Goal: Information Seeking & Learning: Learn about a topic

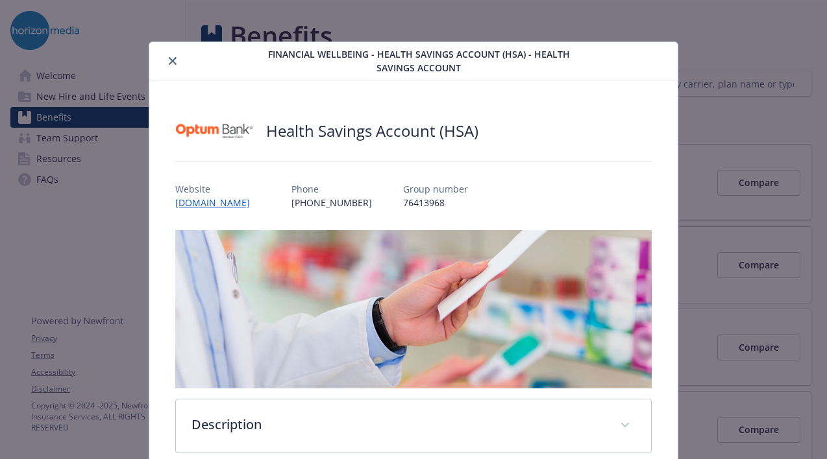
scroll to position [1168, 0]
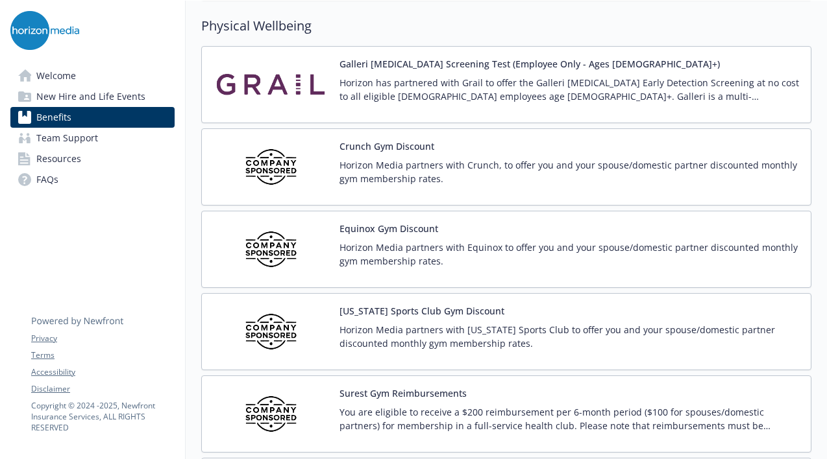
scroll to position [2823, 0]
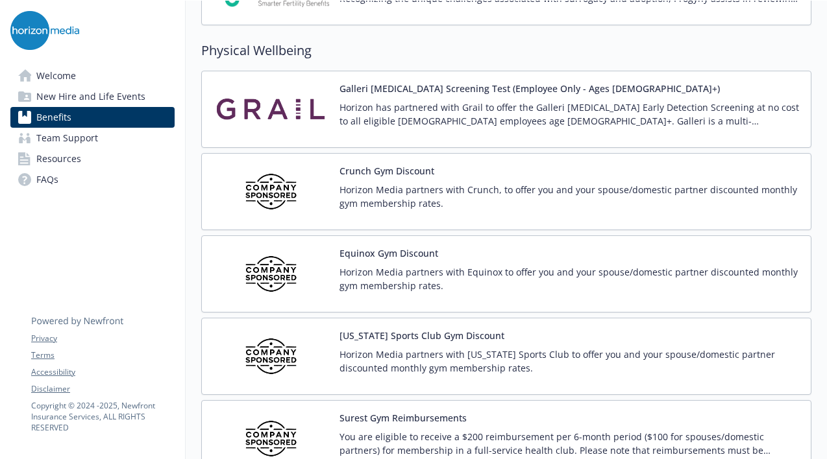
click at [398, 271] on p "Horizon Media partners with Equinox to offer you and your spouse/domestic partn…" at bounding box center [569, 278] width 461 height 27
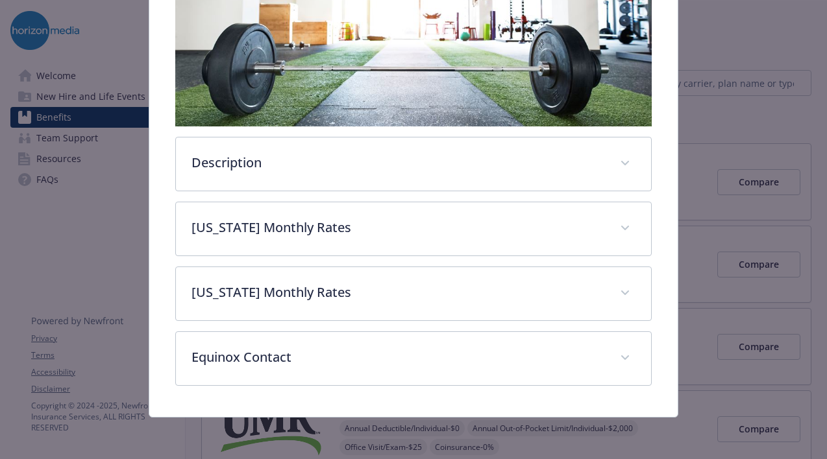
scroll to position [309, 0]
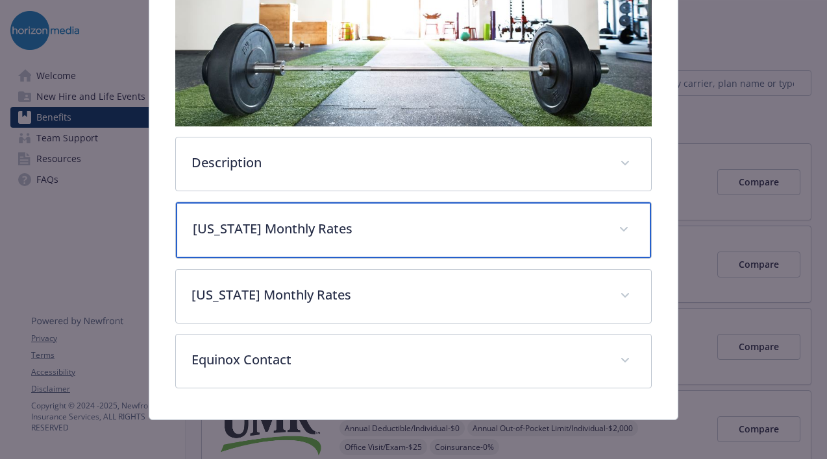
click at [317, 239] on div "[US_STATE] Monthly Rates" at bounding box center [413, 230] width 474 height 56
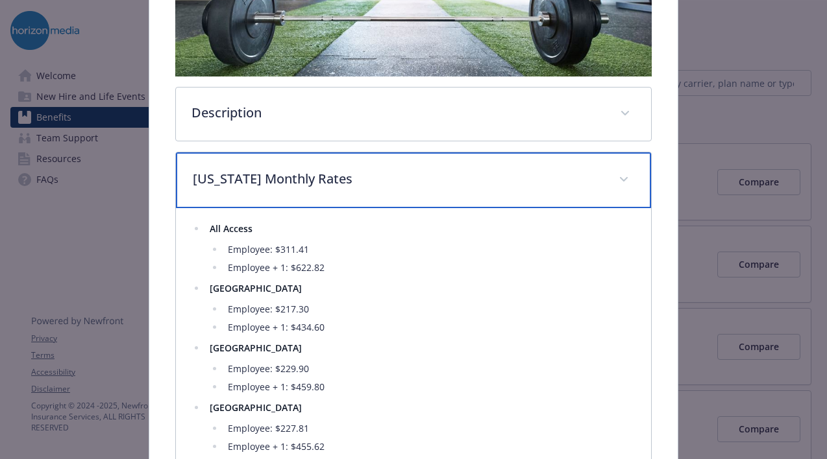
scroll to position [365, 0]
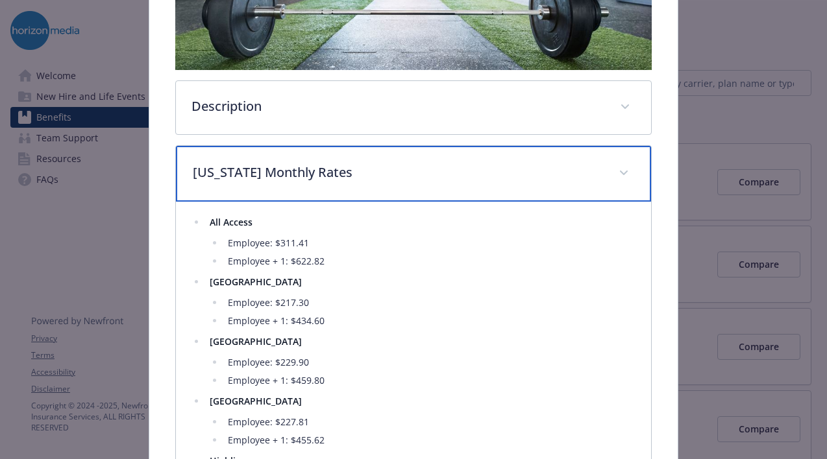
click at [357, 180] on p "[US_STATE] Monthly Rates" at bounding box center [397, 172] width 409 height 19
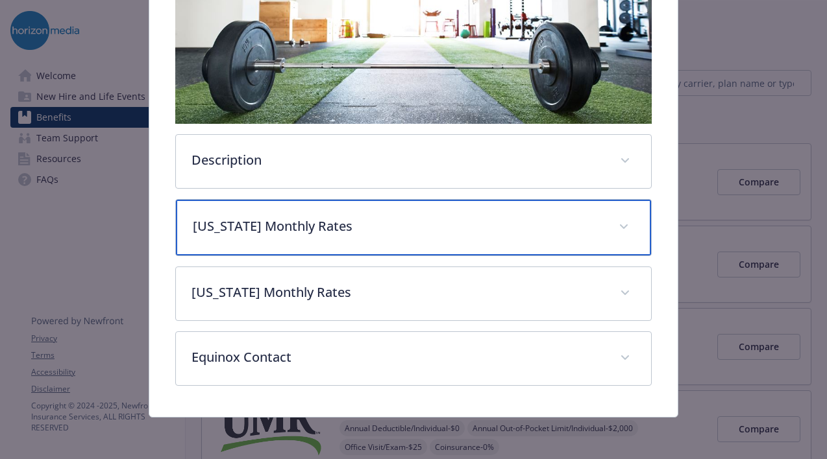
scroll to position [311, 0]
click at [356, 223] on p "[US_STATE] Monthly Rates" at bounding box center [397, 226] width 409 height 19
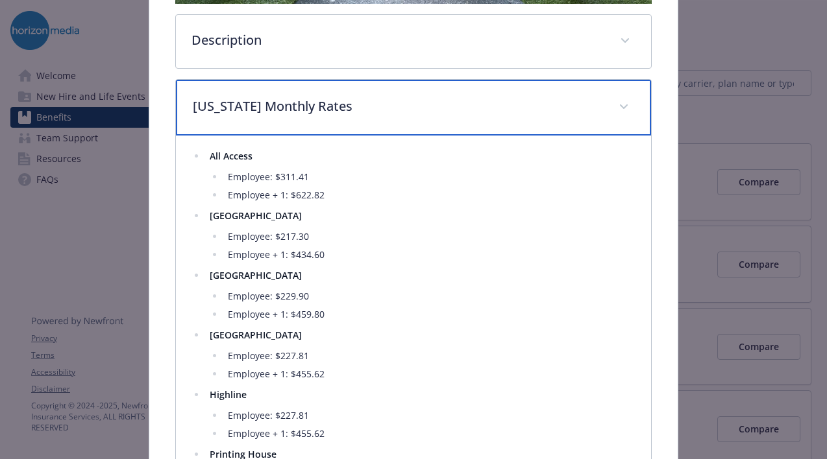
scroll to position [435, 0]
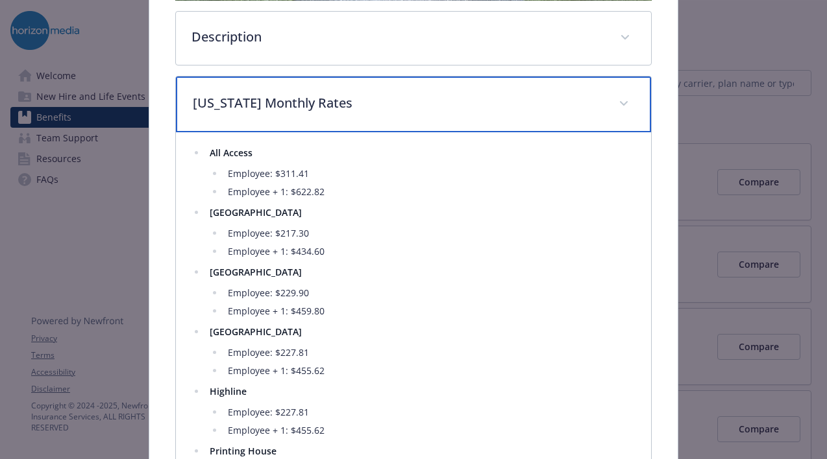
click at [456, 101] on p "[US_STATE] Monthly Rates" at bounding box center [397, 102] width 409 height 19
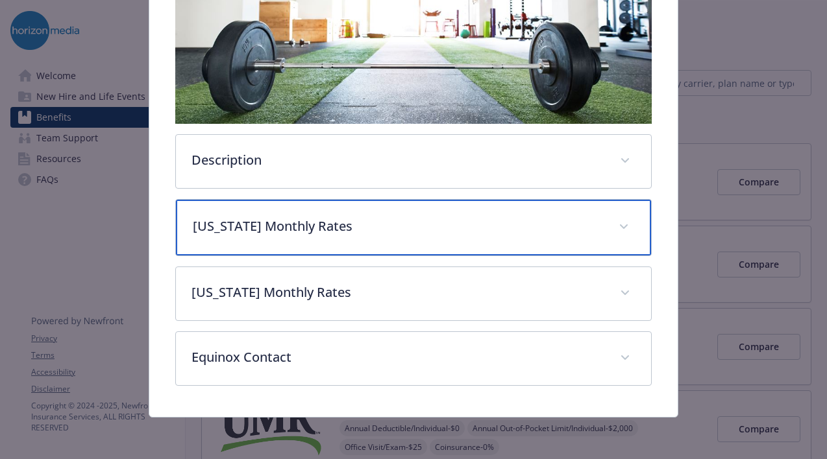
scroll to position [311, 0]
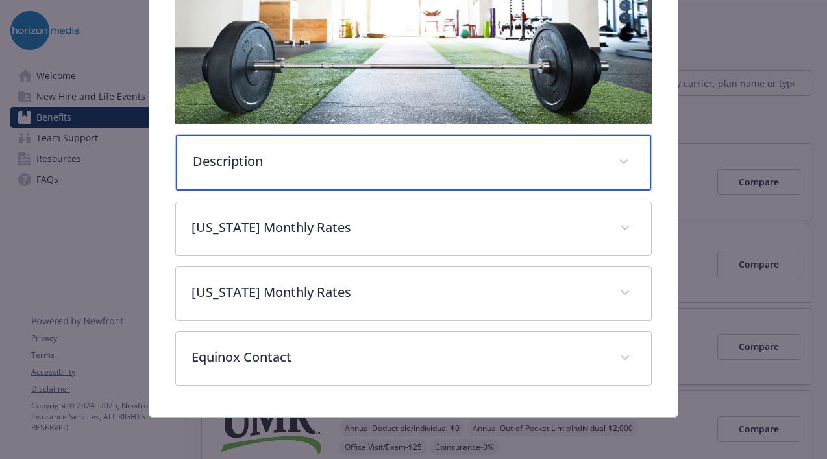
click at [424, 154] on p "Description" at bounding box center [397, 161] width 409 height 19
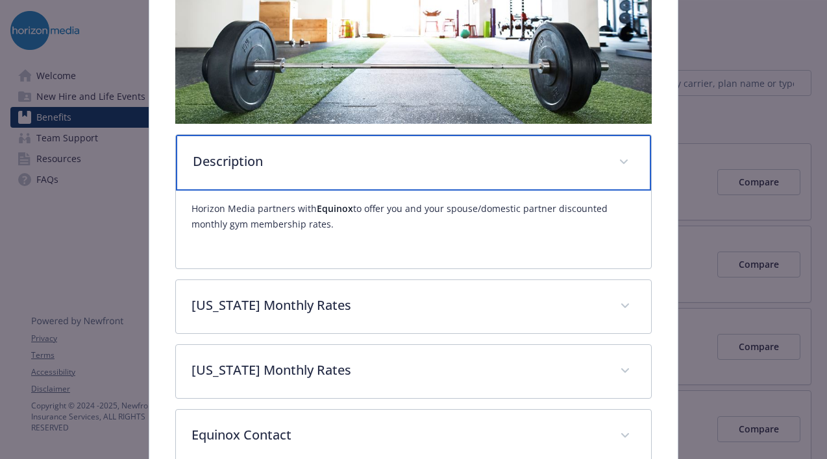
click at [415, 165] on p "Description" at bounding box center [397, 161] width 409 height 19
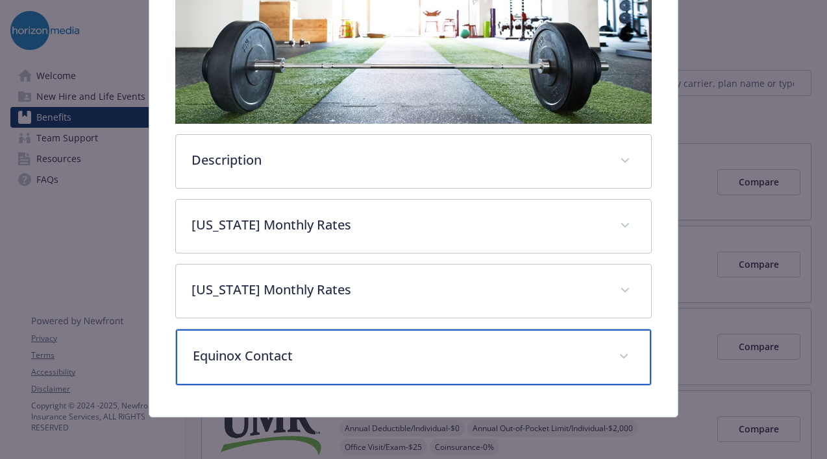
click at [347, 354] on p "Equinox Contact" at bounding box center [397, 355] width 409 height 19
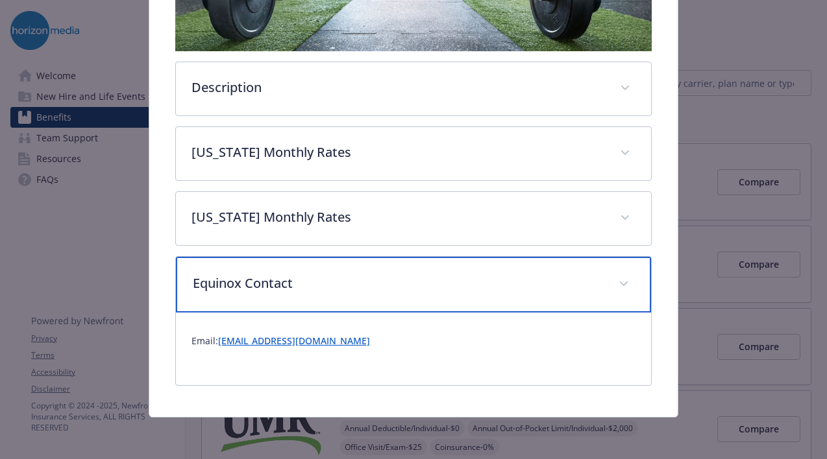
scroll to position [384, 0]
click at [422, 291] on p "Equinox Contact" at bounding box center [397, 283] width 409 height 19
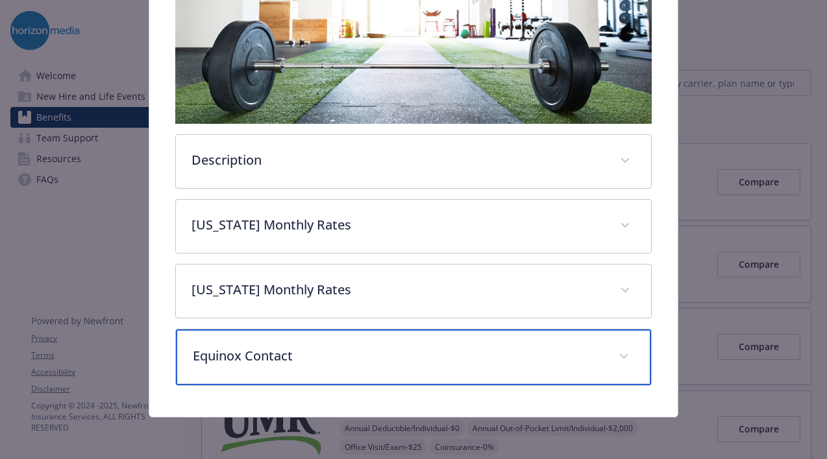
scroll to position [311, 0]
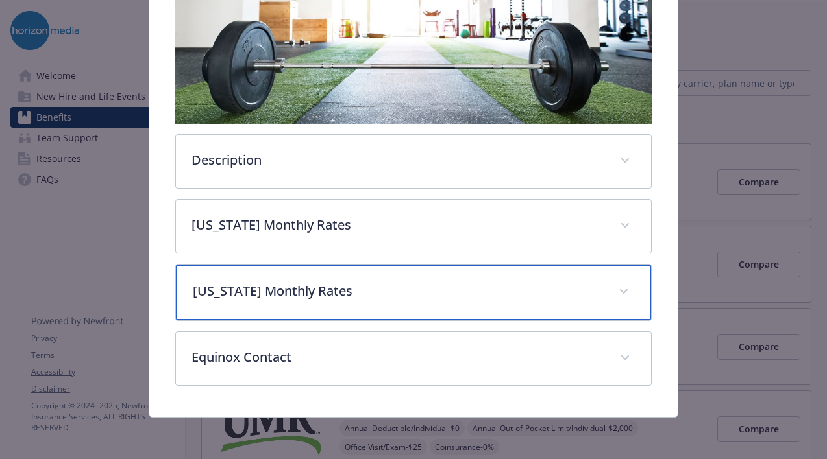
click at [354, 287] on p "[US_STATE] Monthly Rates" at bounding box center [397, 291] width 409 height 19
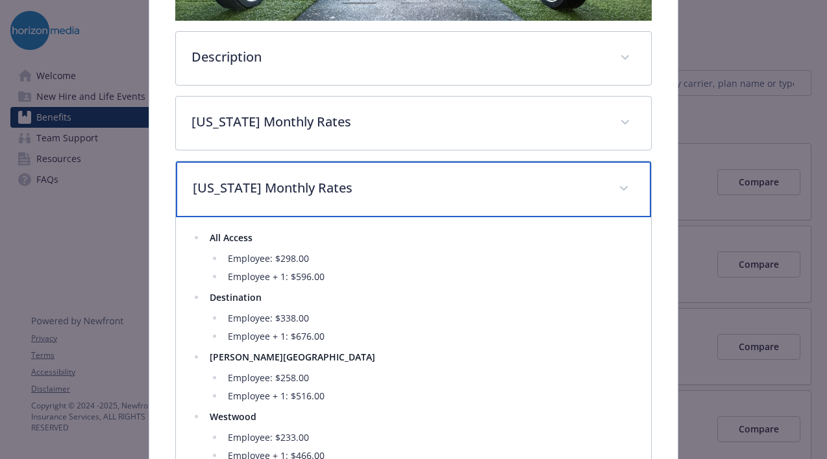
scroll to position [520, 0]
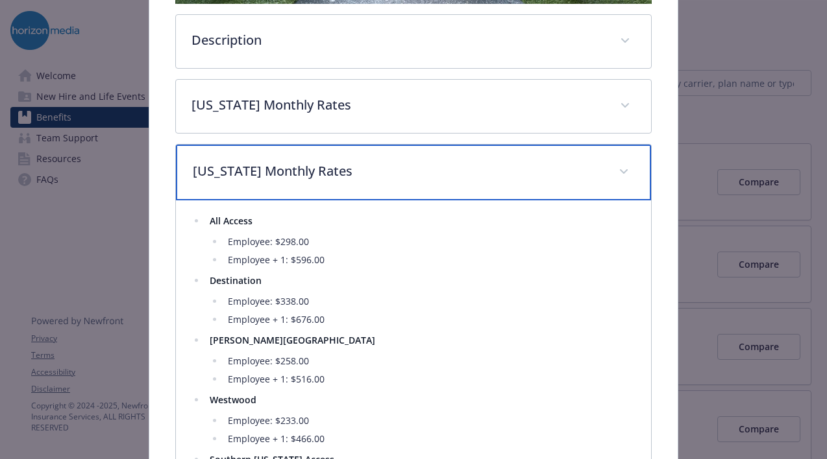
click at [367, 156] on div "[US_STATE] Monthly Rates" at bounding box center [413, 173] width 474 height 56
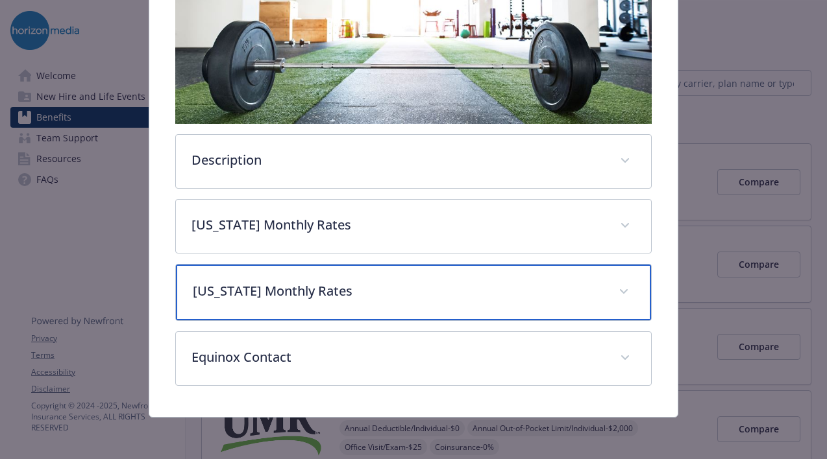
scroll to position [311, 0]
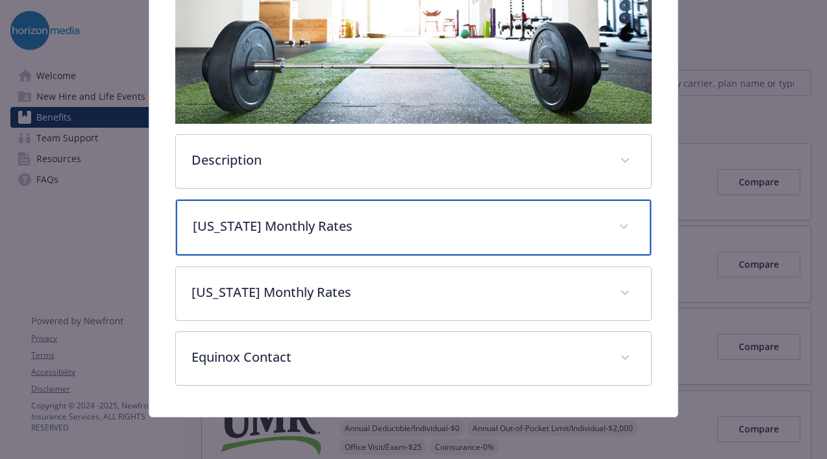
click at [349, 233] on p "[US_STATE] Monthly Rates" at bounding box center [397, 226] width 409 height 19
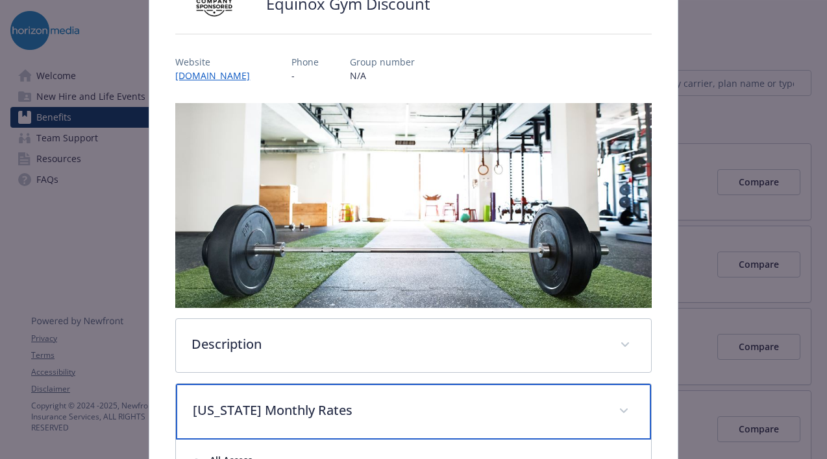
scroll to position [51, 0]
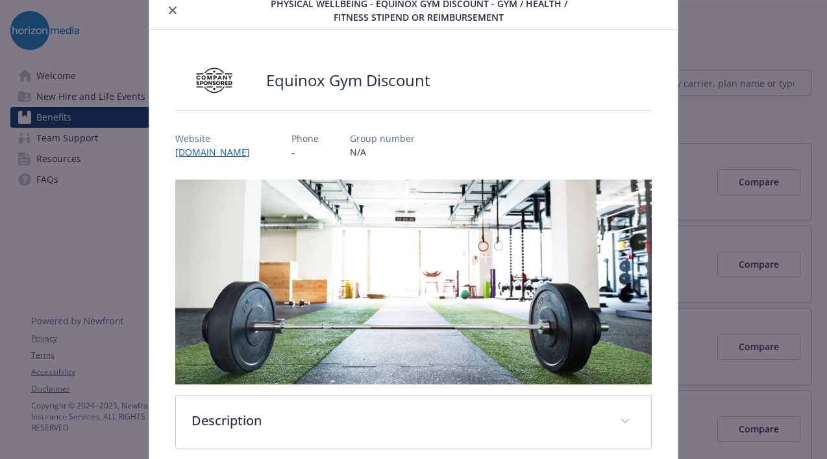
click at [220, 154] on link "[DOMAIN_NAME]" at bounding box center [217, 152] width 85 height 12
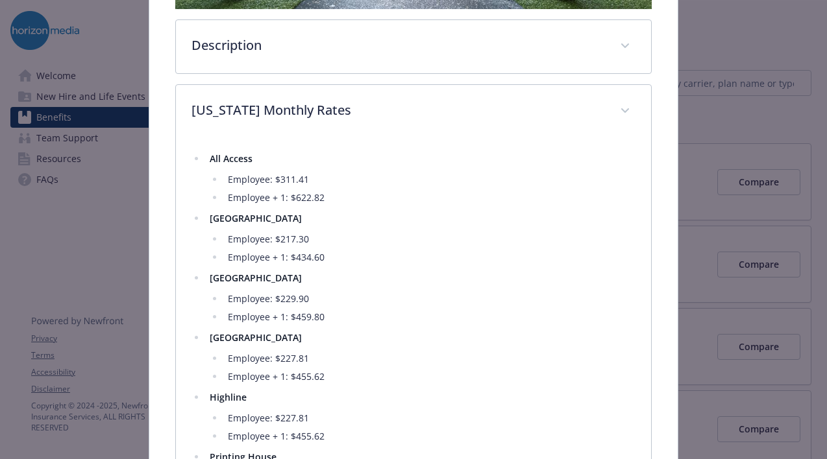
scroll to position [422, 0]
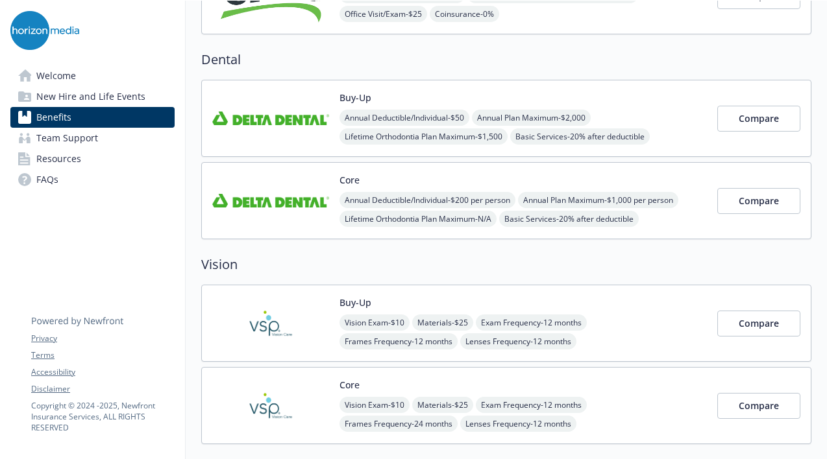
scroll to position [532, 0]
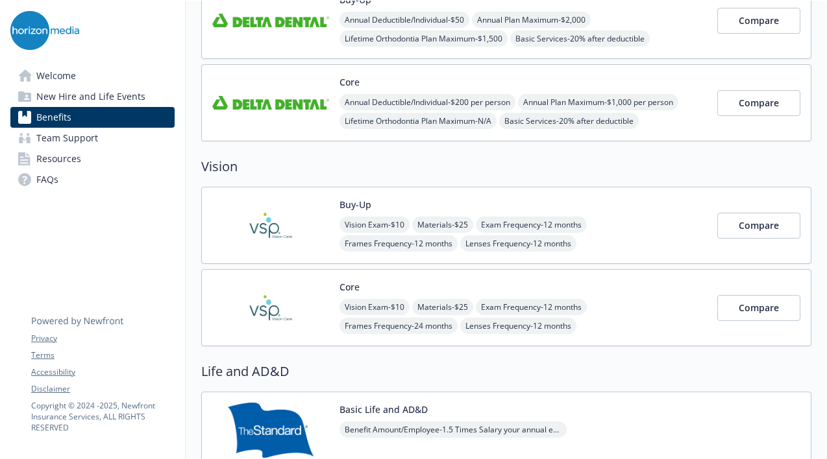
click at [315, 293] on img at bounding box center [270, 307] width 117 height 55
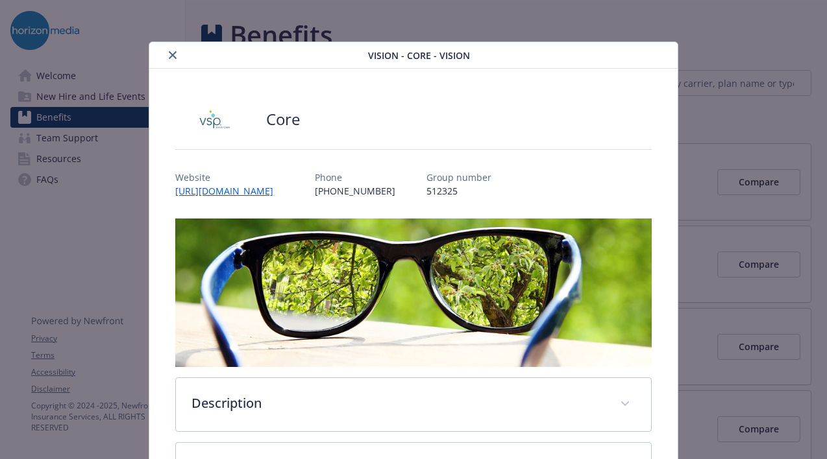
scroll to position [39, 0]
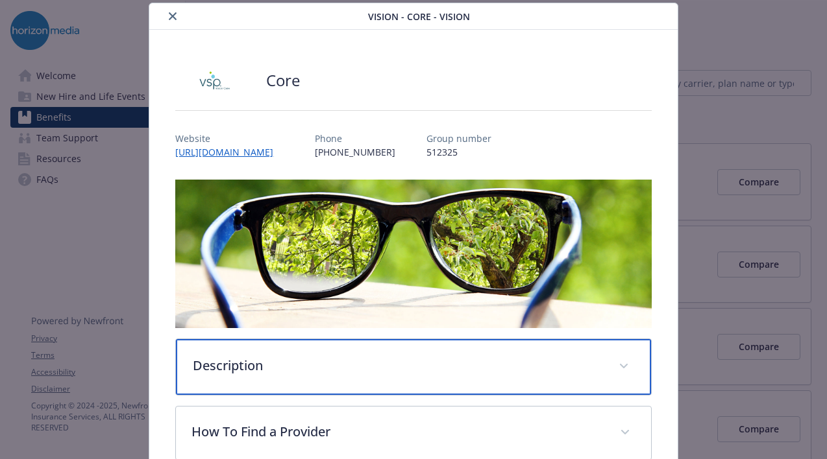
click at [287, 365] on p "Description" at bounding box center [397, 365] width 409 height 19
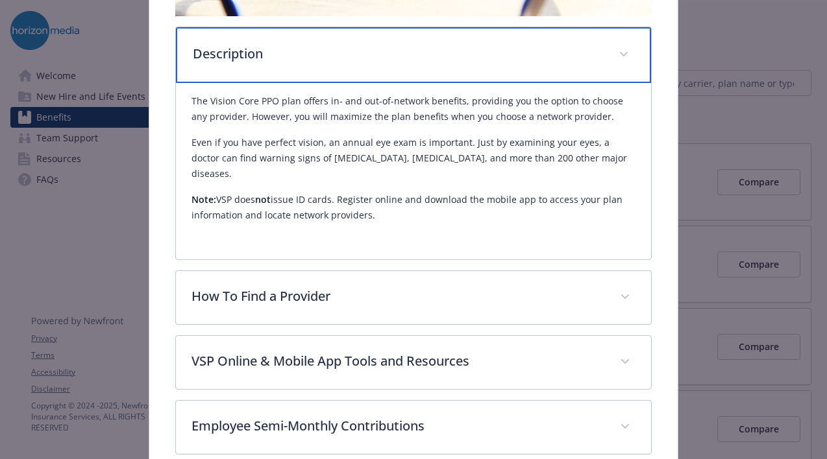
scroll to position [413, 0]
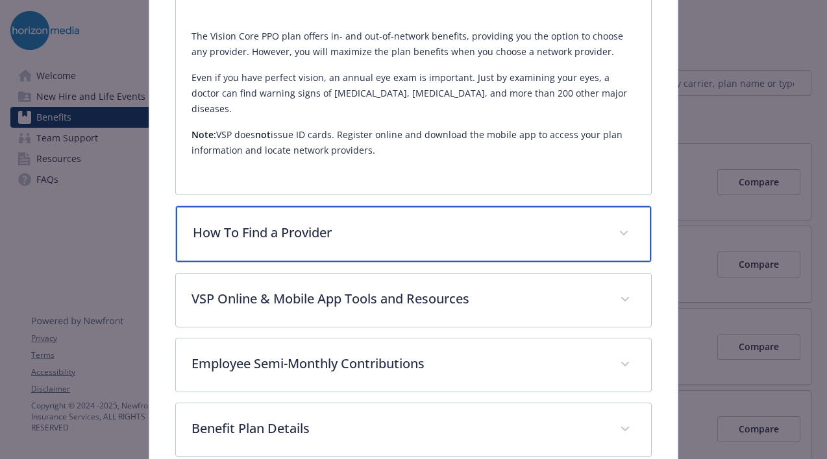
click at [312, 223] on p "How To Find a Provider" at bounding box center [397, 232] width 409 height 19
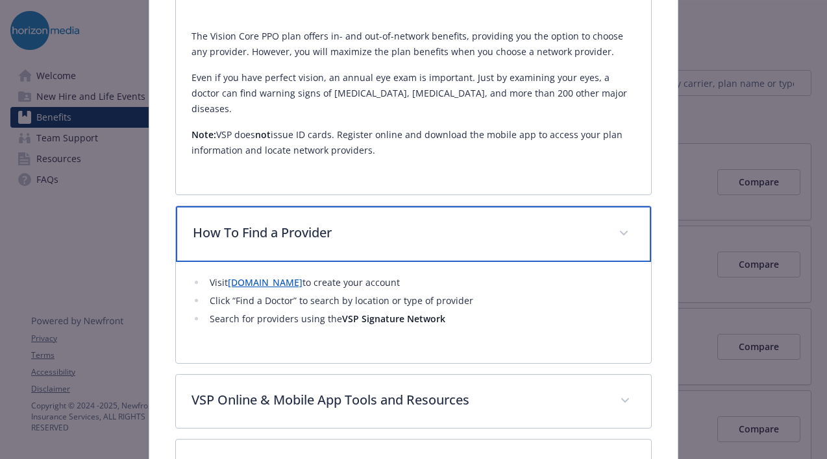
click at [312, 223] on p "How To Find a Provider" at bounding box center [397, 232] width 409 height 19
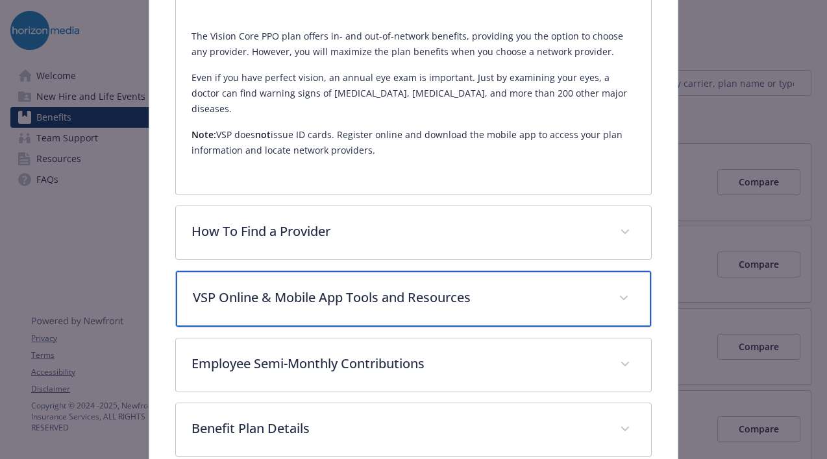
click at [294, 271] on div "VSP Online & Mobile App Tools and Resources" at bounding box center [413, 299] width 474 height 56
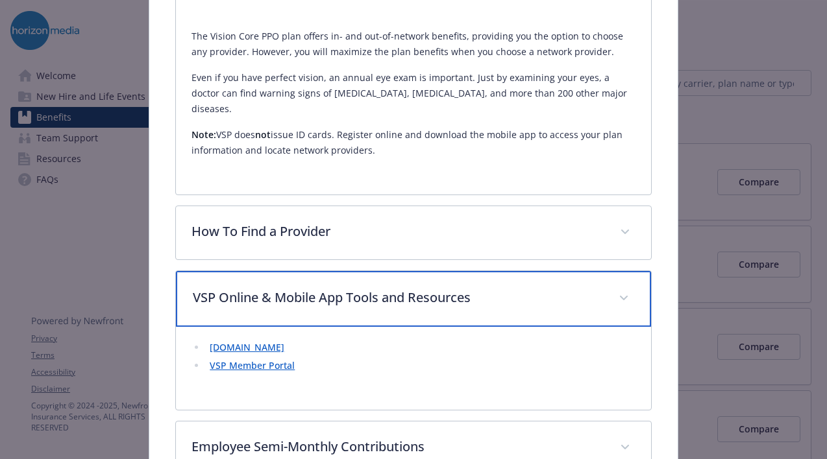
click at [295, 271] on div "VSP Online & Mobile App Tools and Resources" at bounding box center [413, 299] width 474 height 56
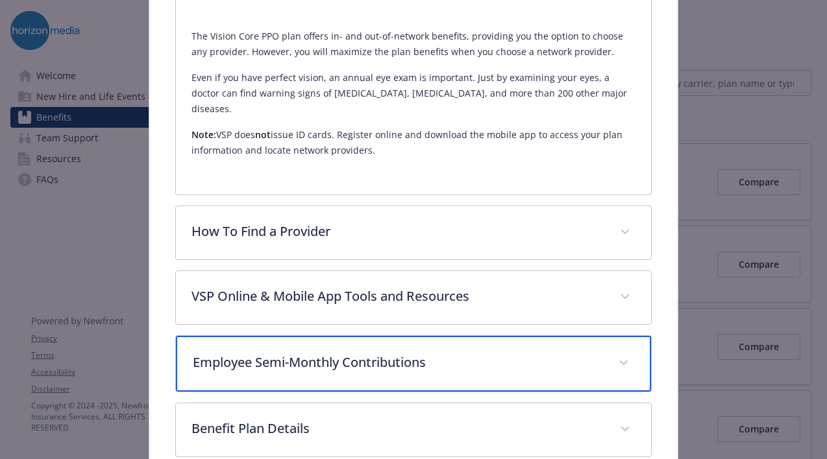
click at [274, 353] on p "Employee Semi-Monthly Contributions" at bounding box center [397, 362] width 409 height 19
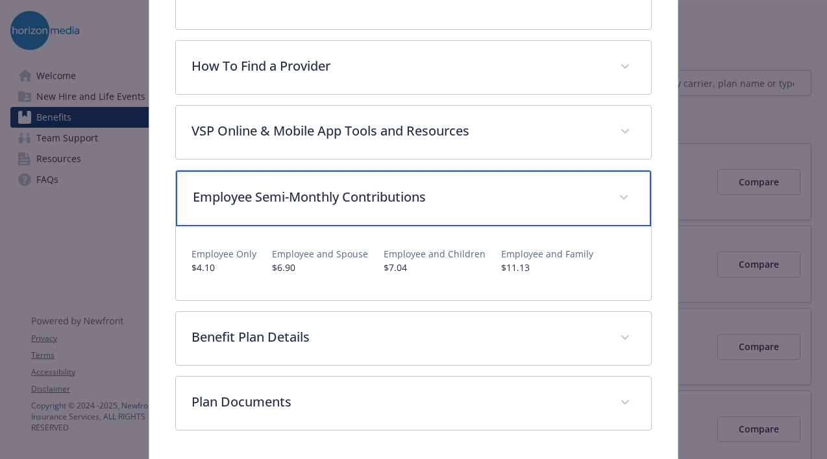
scroll to position [605, 0]
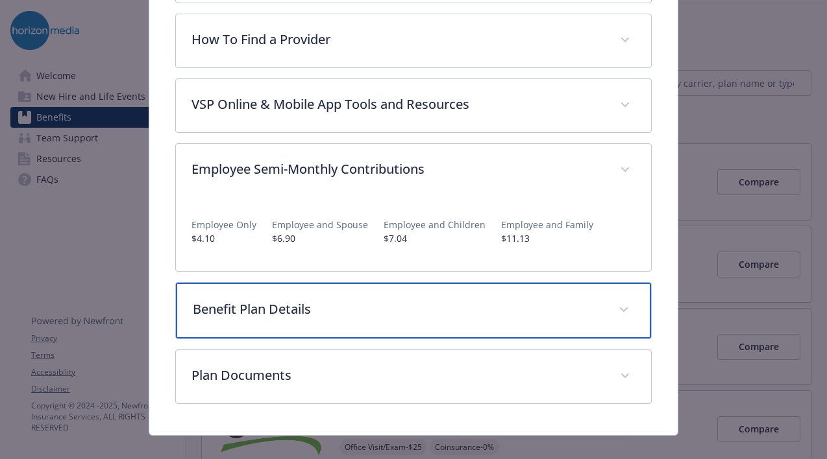
click at [298, 300] on p "Benefit Plan Details" at bounding box center [397, 309] width 409 height 19
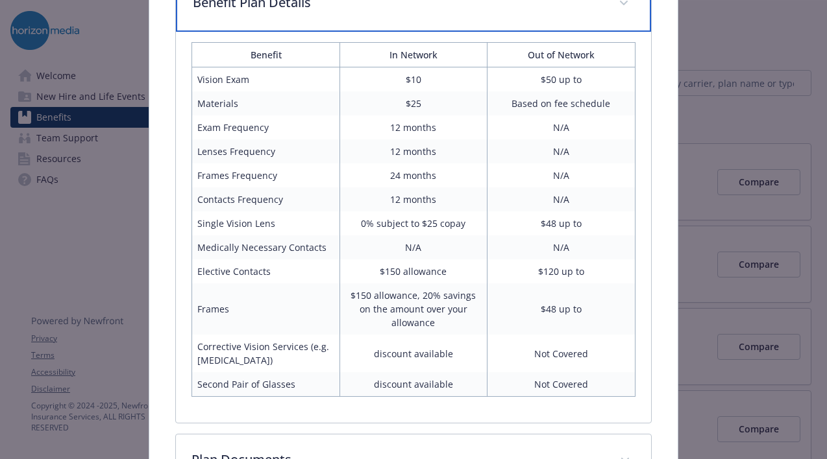
scroll to position [954, 0]
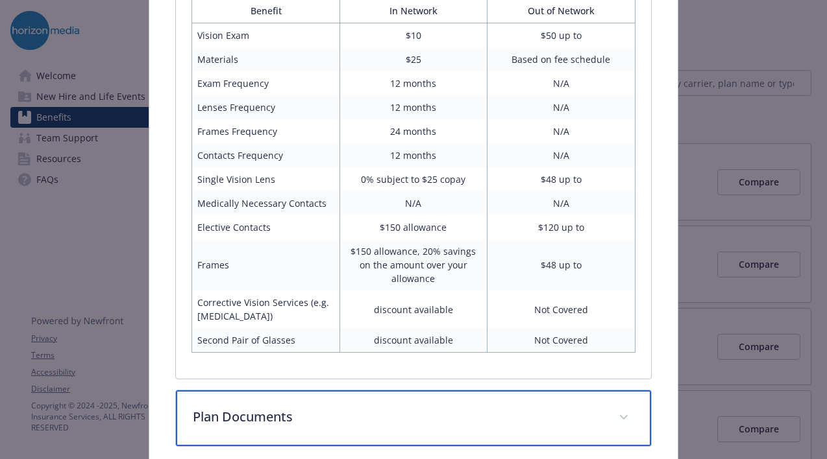
click at [296, 407] on p "Plan Documents" at bounding box center [397, 416] width 409 height 19
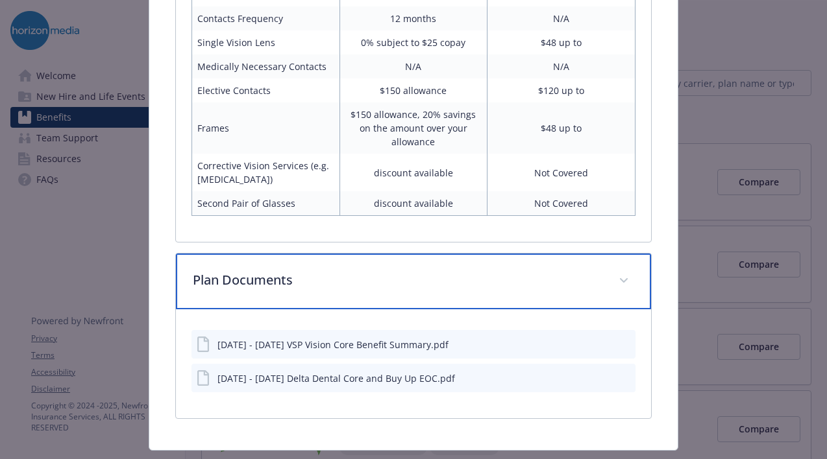
scroll to position [1088, 0]
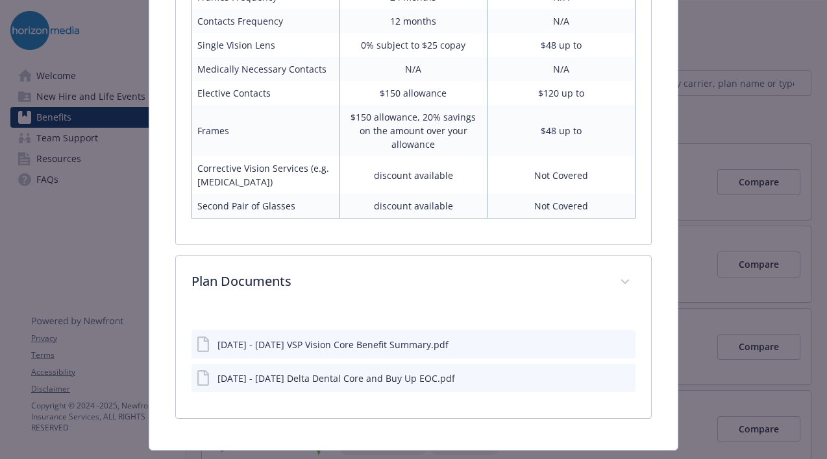
click at [293, 338] on div "[DATE] - [DATE] VSP Vision Core Benefit Summary.pdf" at bounding box center [332, 345] width 231 height 14
click at [622, 338] on button "details for plan Vision - Core - Vision" at bounding box center [624, 345] width 12 height 14
click at [627, 339] on icon "preview file" at bounding box center [624, 343] width 12 height 9
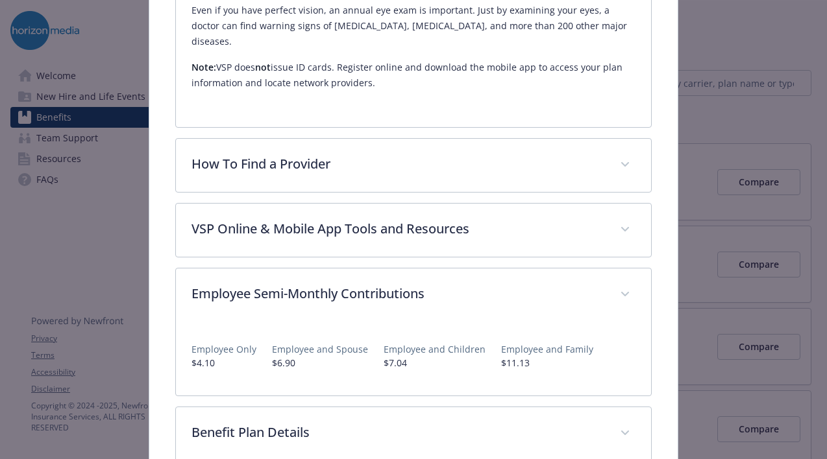
scroll to position [526, 0]
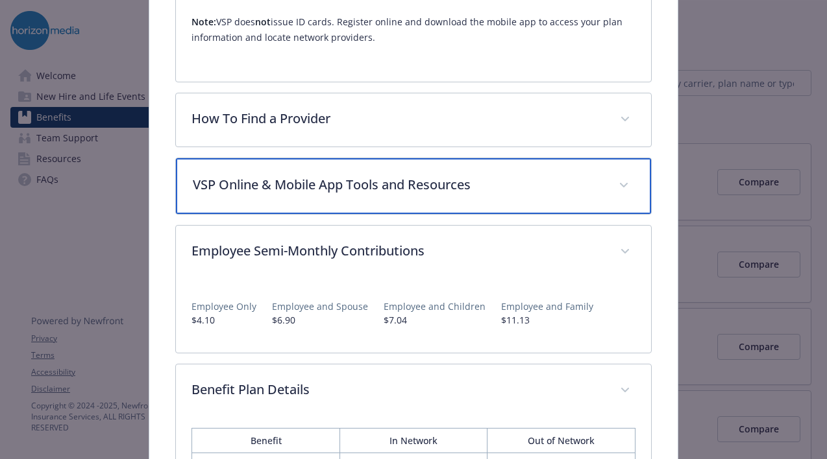
click at [424, 175] on p "VSP Online & Mobile App Tools and Resources" at bounding box center [397, 184] width 409 height 19
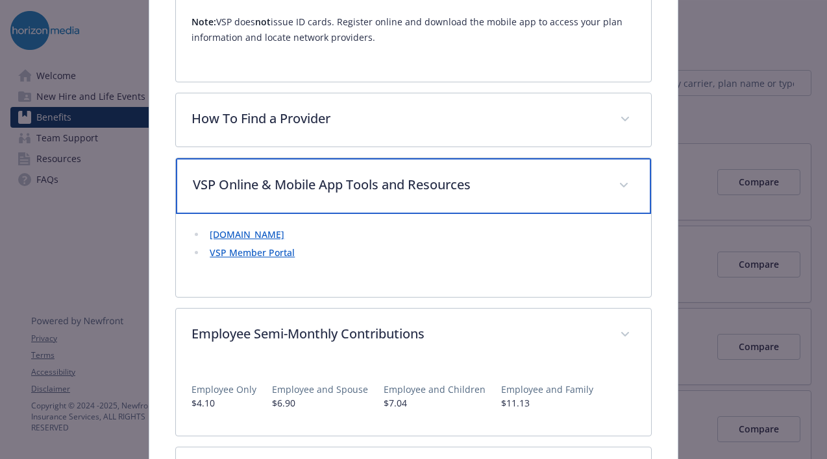
click at [422, 175] on p "VSP Online & Mobile App Tools and Resources" at bounding box center [397, 184] width 409 height 19
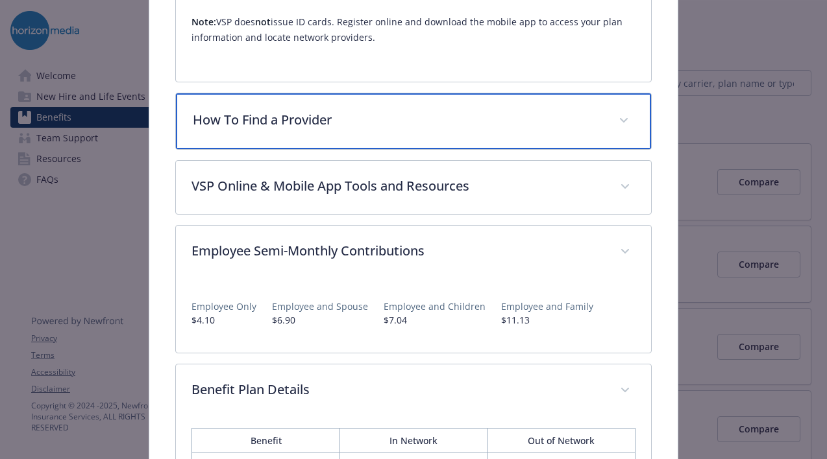
click at [390, 130] on div "How To Find a Provider" at bounding box center [413, 121] width 474 height 56
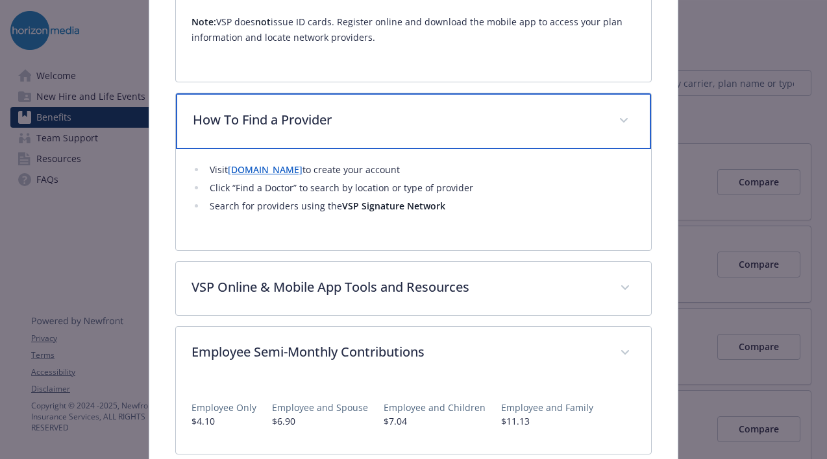
click at [390, 130] on div "How To Find a Provider" at bounding box center [413, 121] width 474 height 56
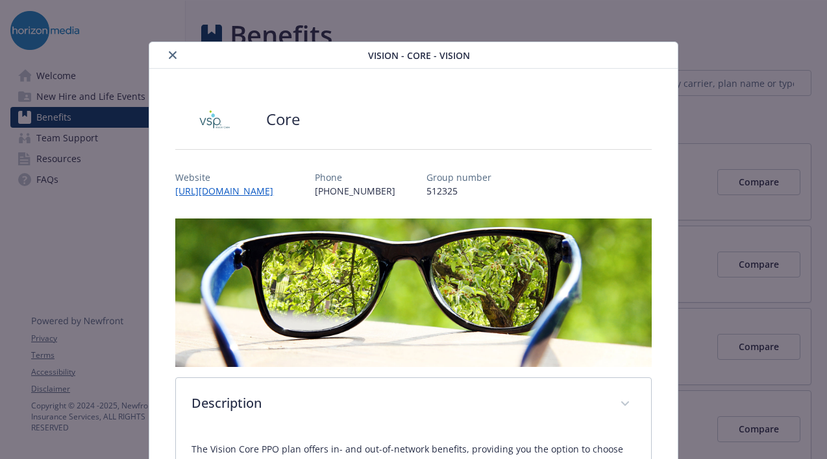
scroll to position [0, 0]
click at [172, 57] on icon "close" at bounding box center [173, 55] width 8 height 8
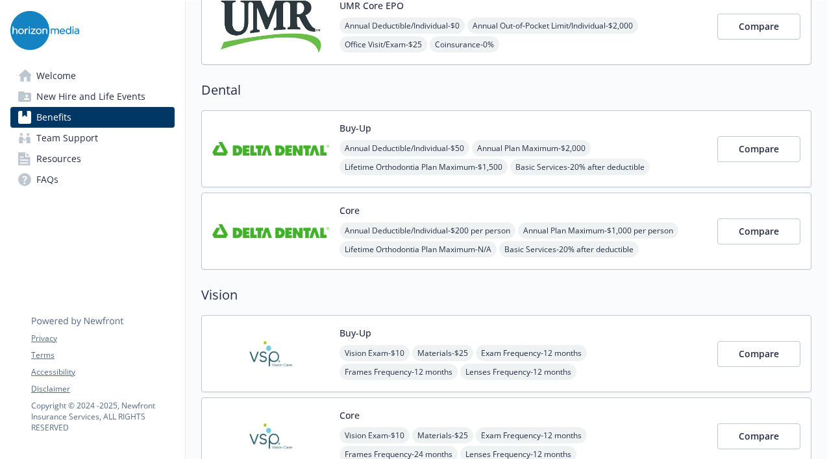
scroll to position [343, 0]
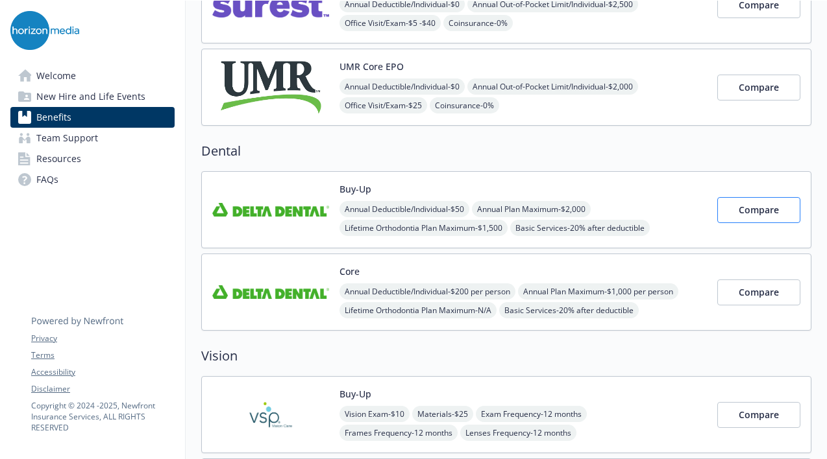
click at [733, 217] on button "Compare" at bounding box center [758, 210] width 83 height 26
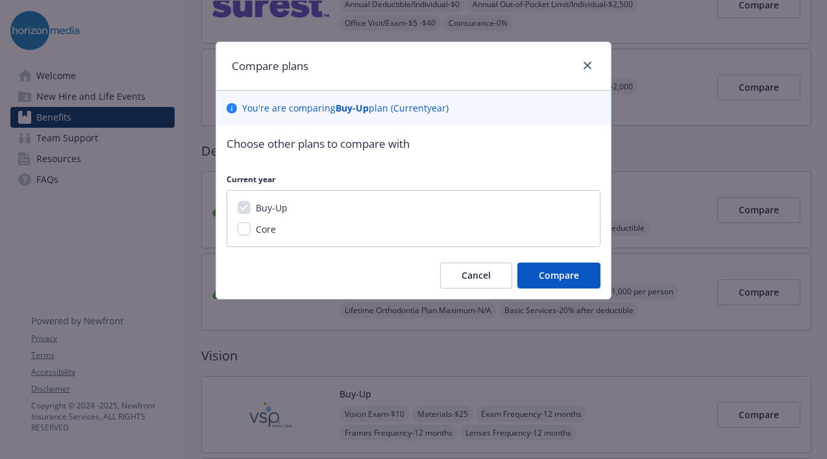
click at [247, 232] on input "Core" at bounding box center [243, 229] width 13 height 13
checkbox input "true"
click at [546, 284] on button "Compare" at bounding box center [558, 276] width 83 height 26
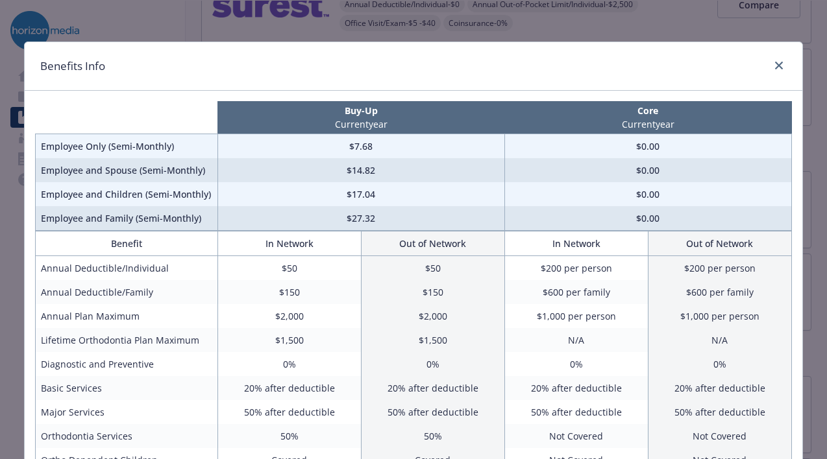
scroll to position [0, 0]
click at [777, 66] on icon "close" at bounding box center [779, 66] width 8 height 8
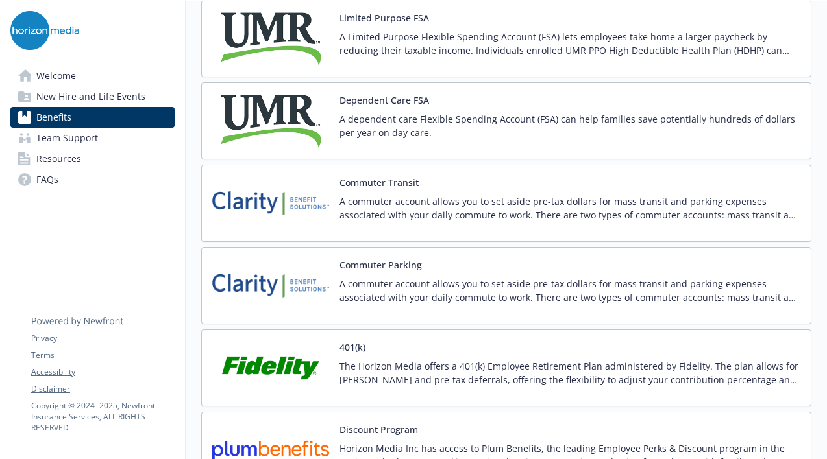
scroll to position [2163, 0]
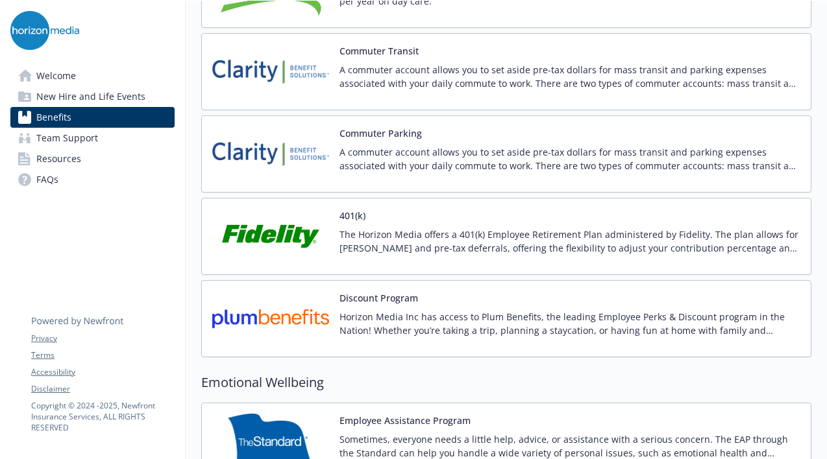
click at [450, 320] on p "Horizon Media Inc has access to Plum Benefits, the leading Employee Perks & Dis…" at bounding box center [569, 323] width 461 height 27
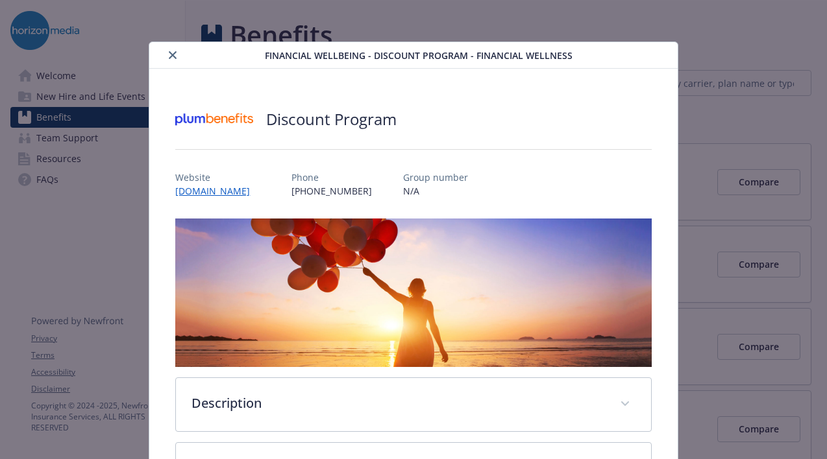
click at [260, 191] on link "[DOMAIN_NAME]" at bounding box center [217, 191] width 85 height 12
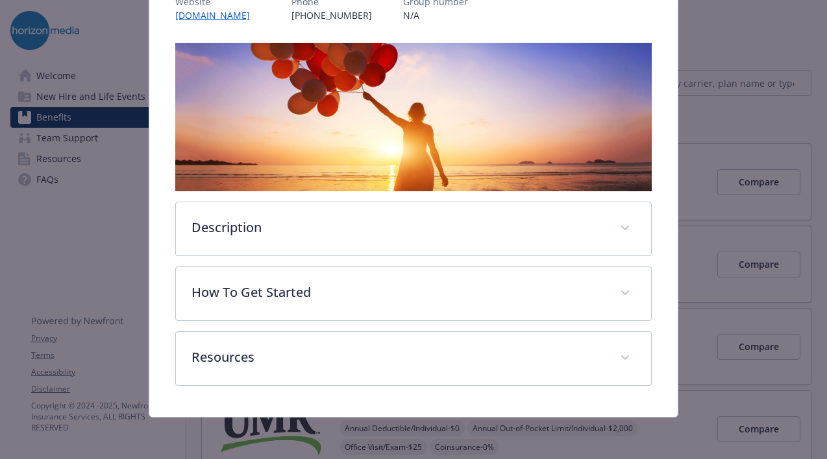
scroll to position [0, 0]
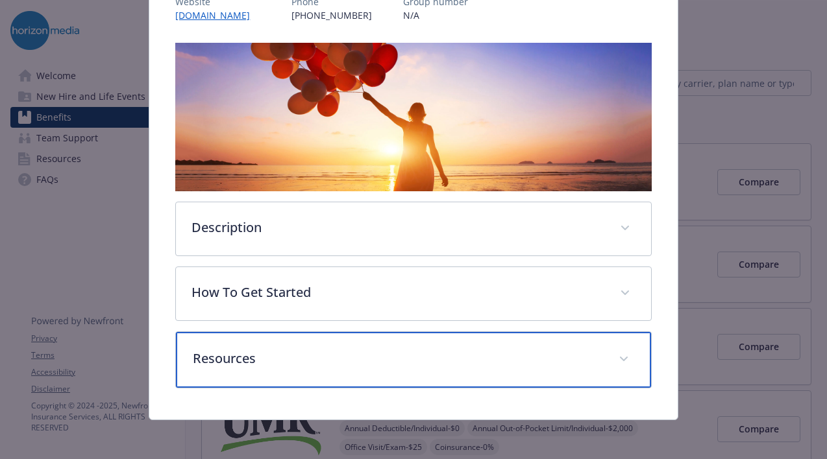
click at [238, 361] on p "Resources" at bounding box center [397, 358] width 409 height 19
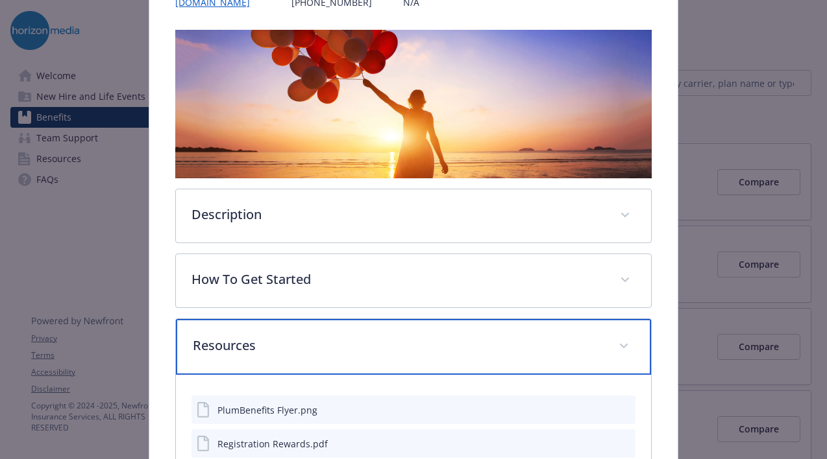
scroll to position [158, 0]
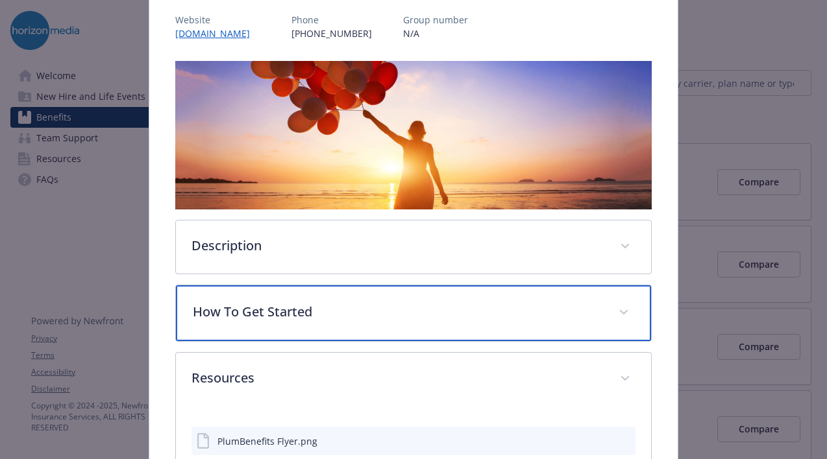
click at [274, 313] on p "How To Get Started" at bounding box center [397, 311] width 409 height 19
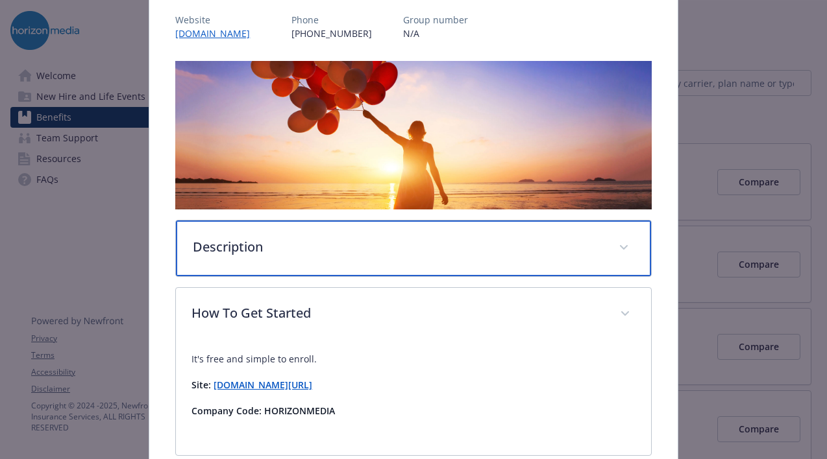
click at [257, 258] on div "Description" at bounding box center [413, 249] width 474 height 56
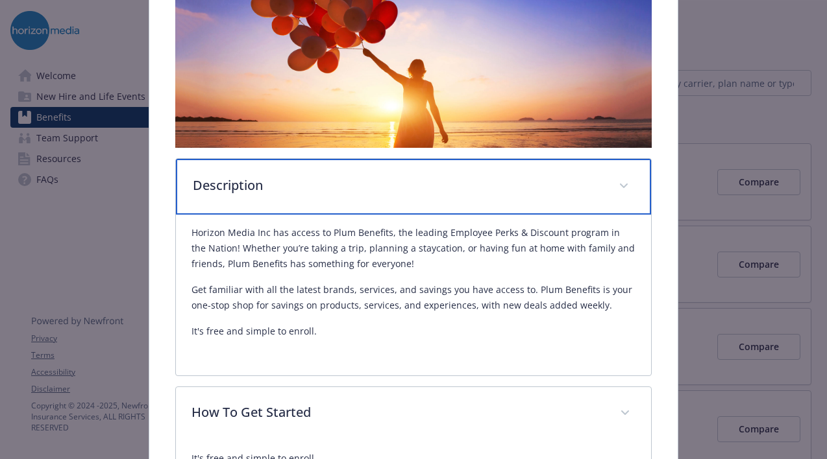
scroll to position [220, 0]
click at [278, 209] on div "Description" at bounding box center [413, 186] width 474 height 56
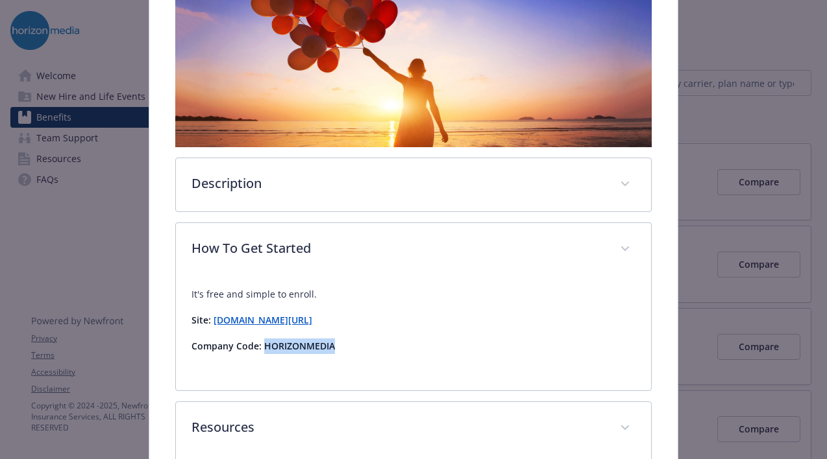
drag, startPoint x: 332, startPoint y: 351, endPoint x: 265, endPoint y: 347, distance: 67.6
click at [265, 347] on strong "Company Code: HORIZONMEDIA" at bounding box center [262, 346] width 143 height 12
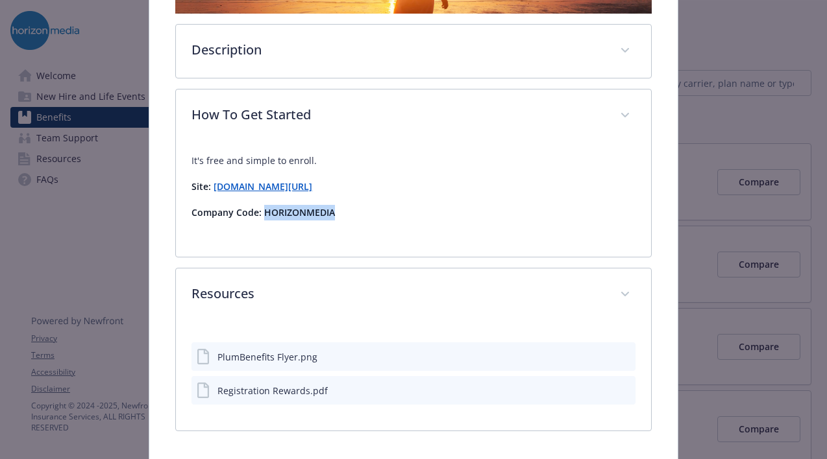
scroll to position [372, 0]
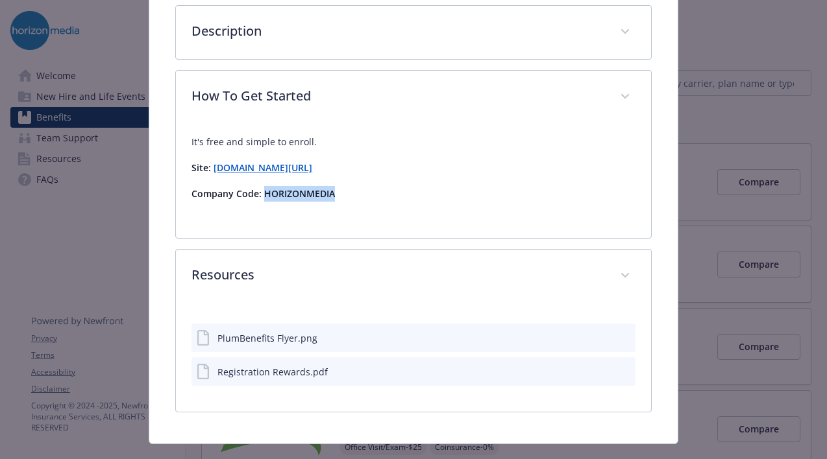
click at [623, 375] on icon "preview file" at bounding box center [624, 371] width 12 height 9
